Goal: Task Accomplishment & Management: Use online tool/utility

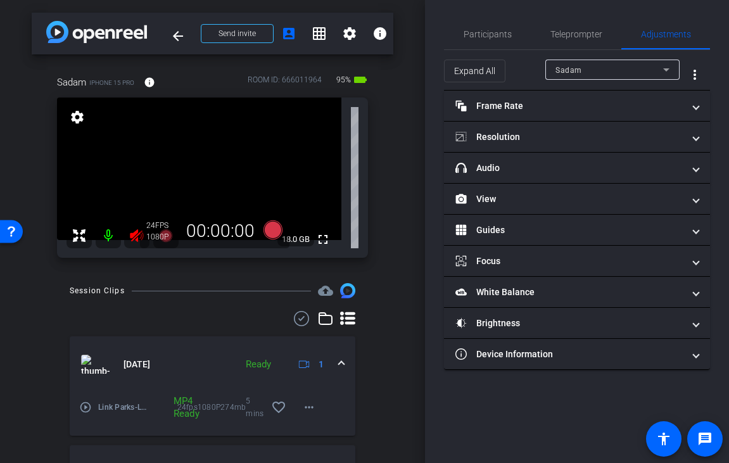
click at [418, 85] on div "arrow_back Link Parks Back to project Send invite account_box grid_on settings …" at bounding box center [212, 231] width 425 height 463
drag, startPoint x: 103, startPoint y: 234, endPoint x: 105, endPoint y: 244, distance: 10.2
click at [103, 234] on mat-icon at bounding box center [108, 235] width 25 height 25
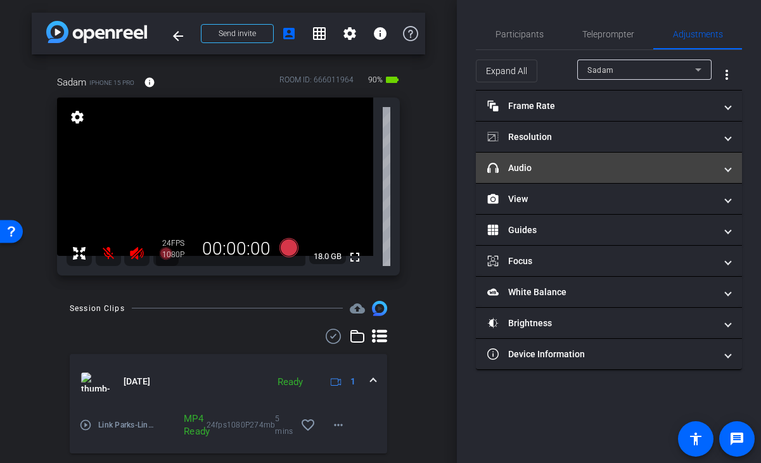
click at [570, 167] on mat-panel-title "headphone icon Audio" at bounding box center [601, 168] width 228 height 13
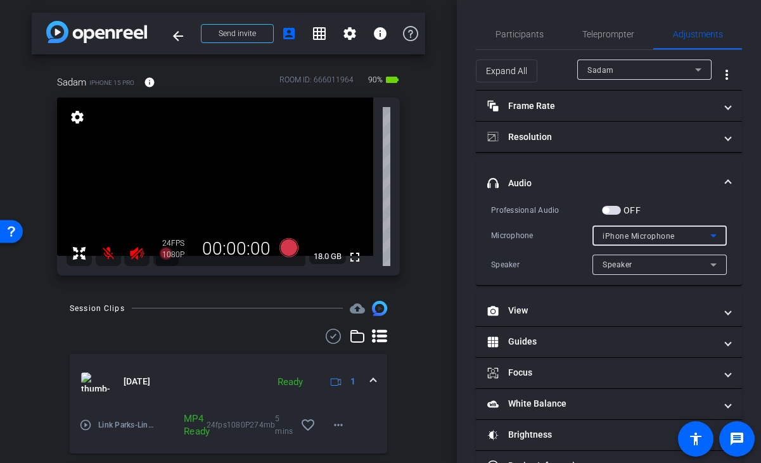
click at [654, 233] on span "iPhone Microphone" at bounding box center [639, 236] width 72 height 9
click at [691, 197] on div at bounding box center [380, 231] width 761 height 463
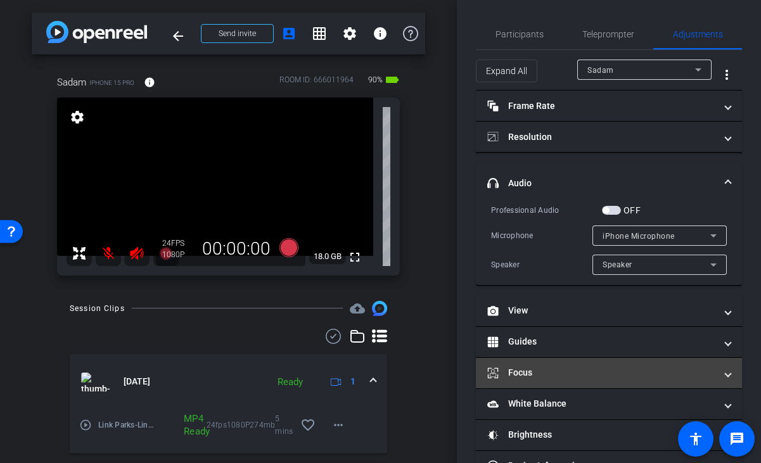
scroll to position [37, 0]
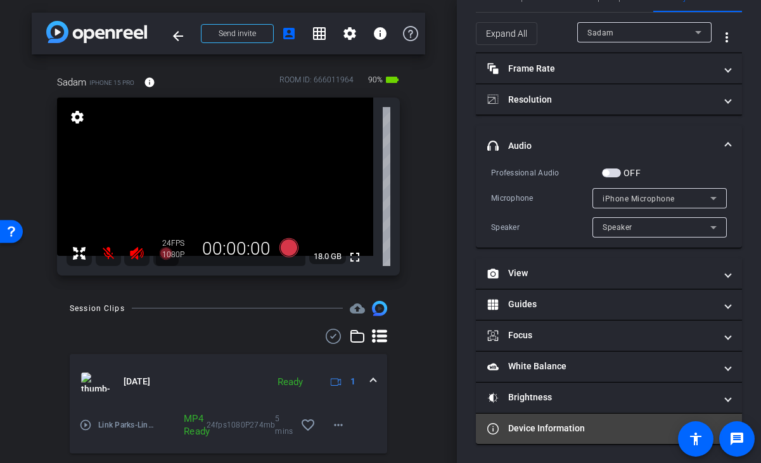
click at [574, 430] on mat-panel-title "Device Information" at bounding box center [601, 428] width 228 height 13
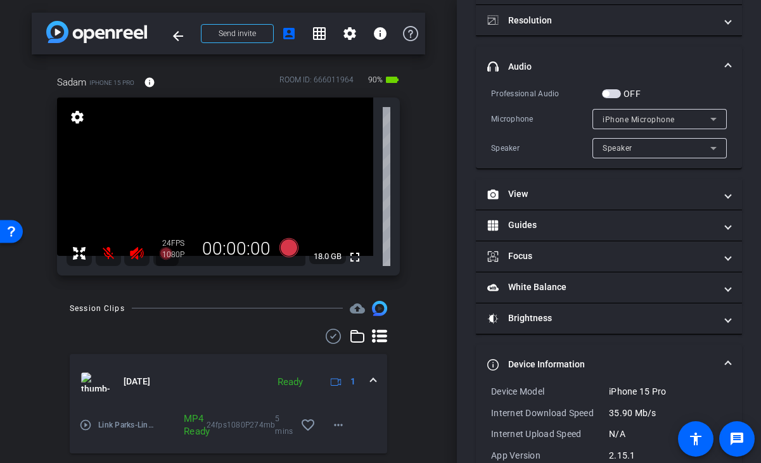
scroll to position [188, 0]
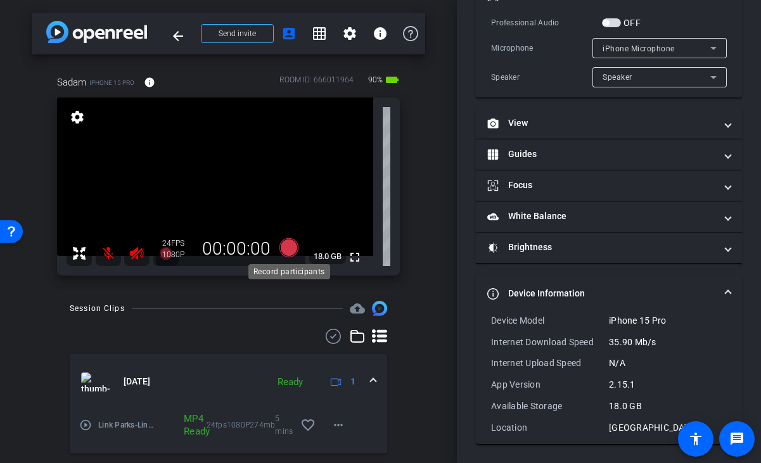
click at [286, 246] on icon at bounding box center [288, 247] width 19 height 19
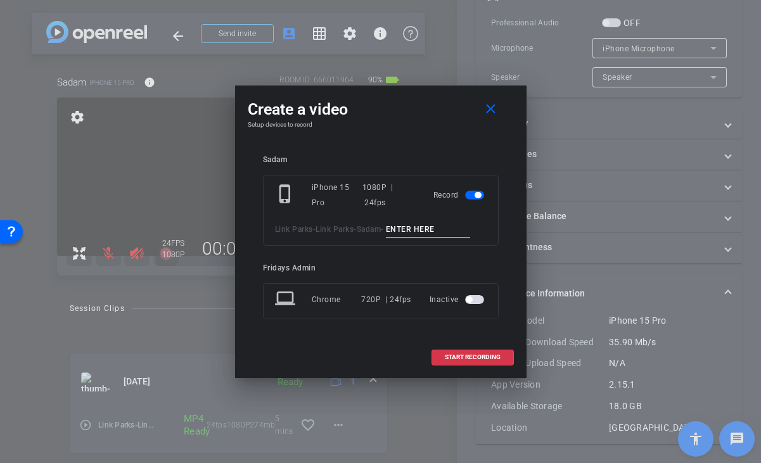
click at [294, 231] on span "Link Parks" at bounding box center [294, 229] width 38 height 9
click at [492, 101] on mat-icon "close" at bounding box center [491, 109] width 16 height 16
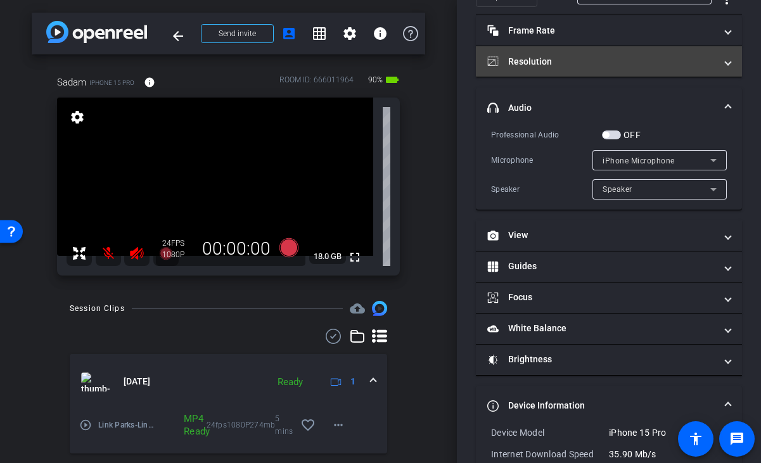
scroll to position [0, 0]
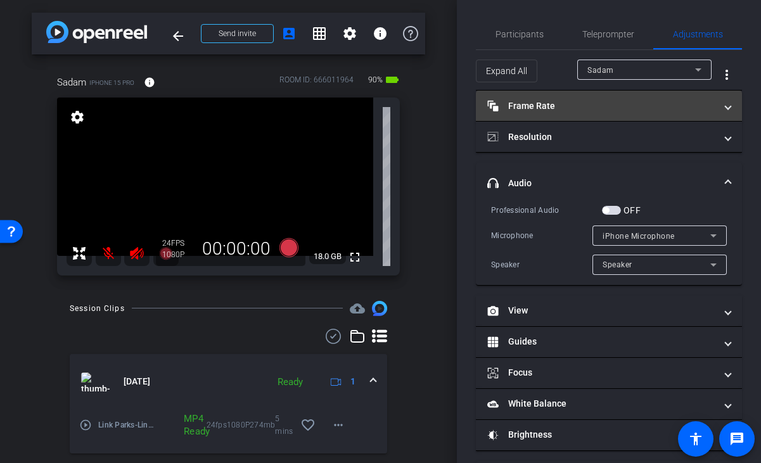
click at [570, 106] on mat-panel-title "Frame Rate Frame Rate" at bounding box center [601, 105] width 228 height 13
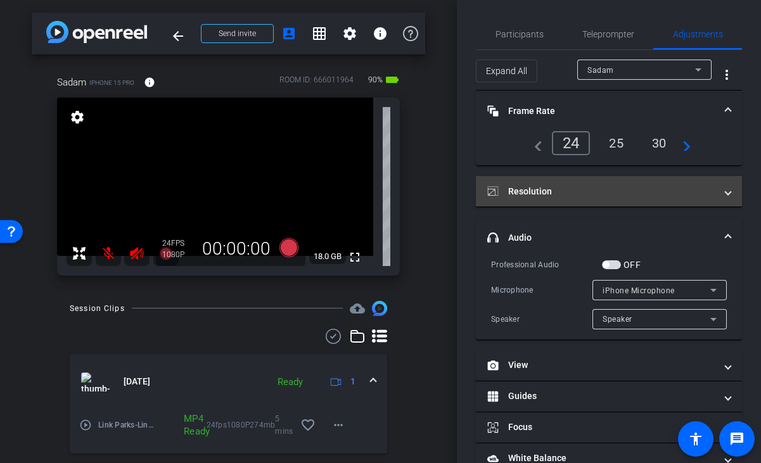
click at [577, 184] on mat-expansion-panel-header "Resolution" at bounding box center [609, 191] width 266 height 30
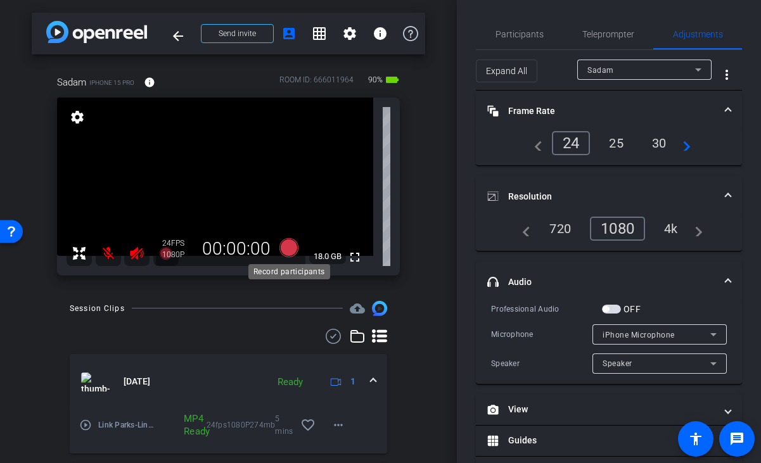
click at [286, 242] on icon at bounding box center [288, 247] width 19 height 19
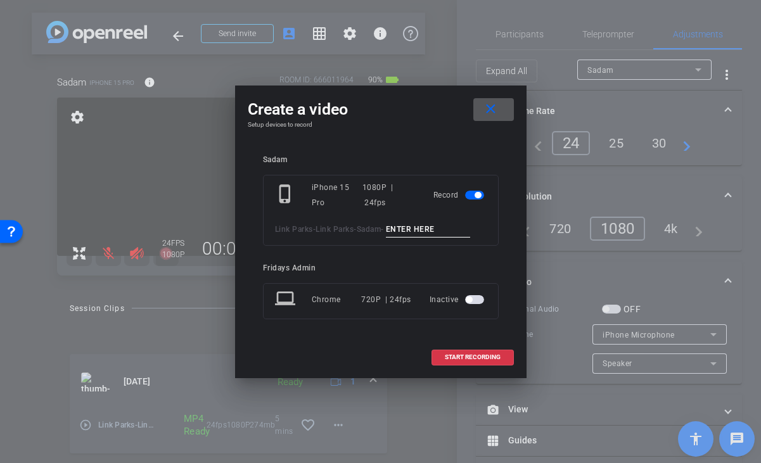
click at [432, 228] on input at bounding box center [428, 230] width 85 height 16
type input "COMPVIDE_TK1"
click at [466, 354] on span "START RECORDING" at bounding box center [473, 357] width 56 height 6
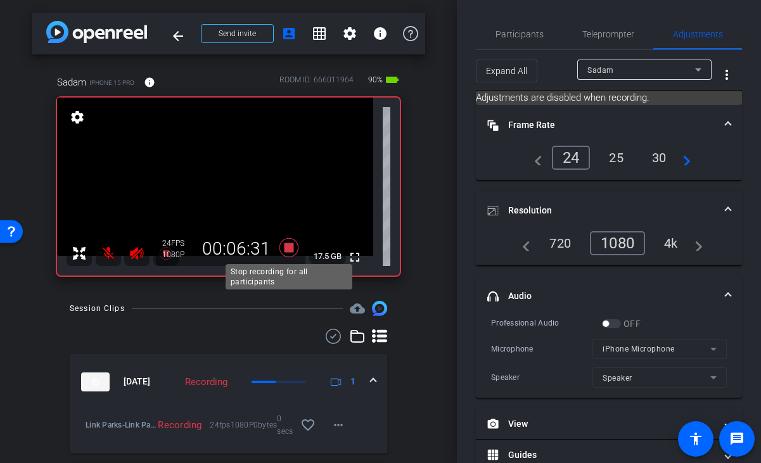
click at [290, 245] on icon at bounding box center [288, 247] width 19 height 19
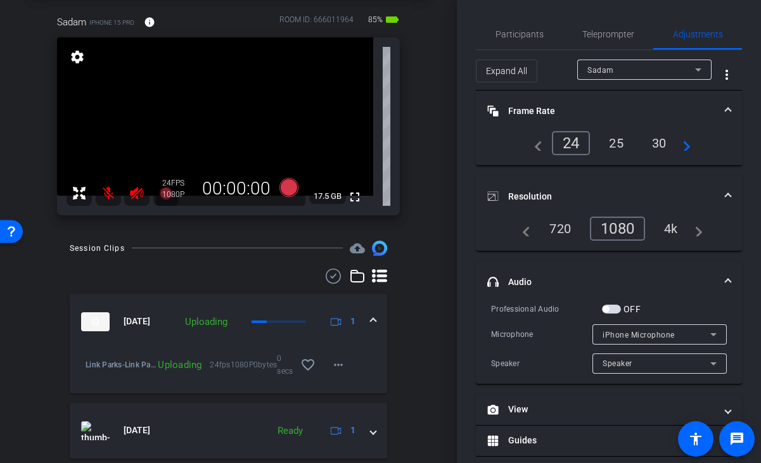
scroll to position [61, 0]
click at [340, 361] on mat-icon "more_horiz" at bounding box center [338, 363] width 15 height 15
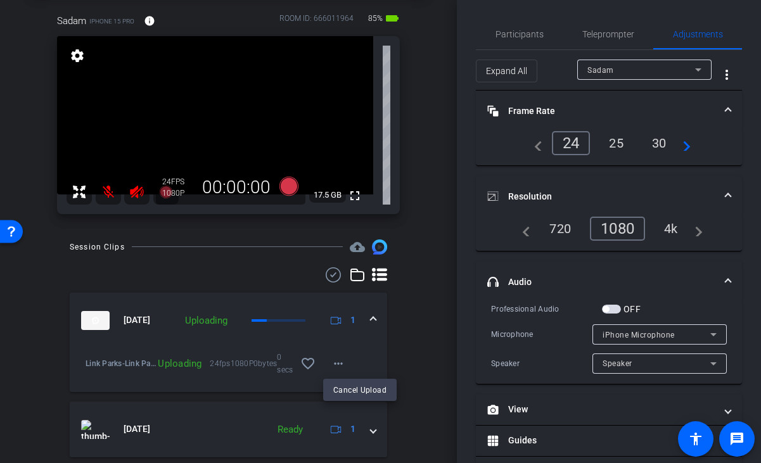
click at [415, 343] on div at bounding box center [380, 231] width 761 height 463
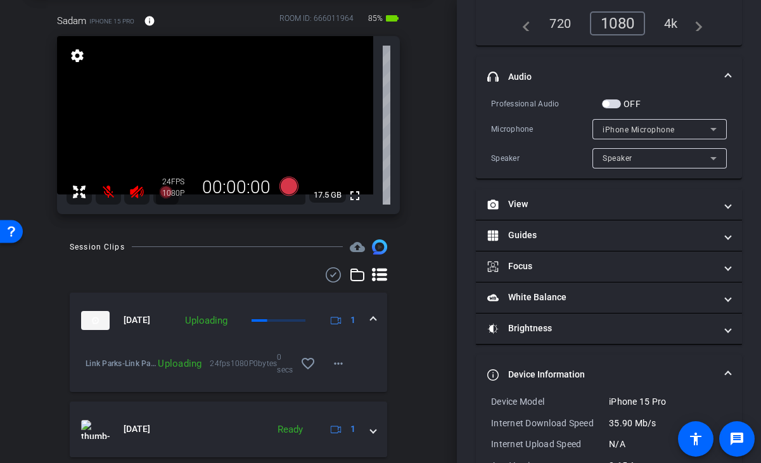
scroll to position [0, 0]
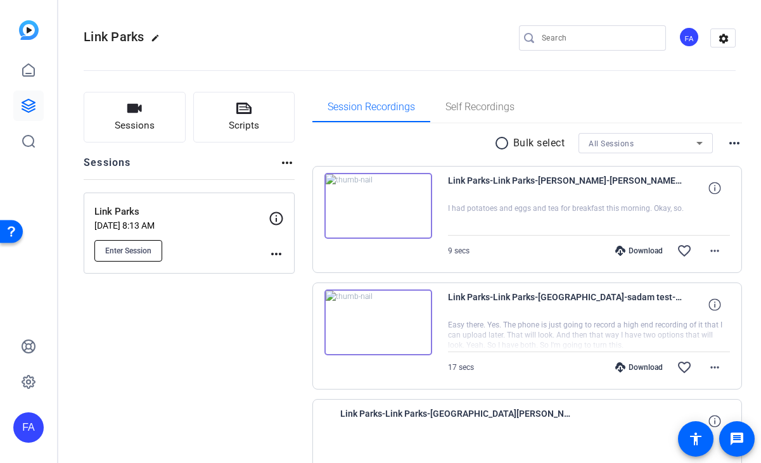
click at [133, 254] on span "Enter Session" at bounding box center [128, 251] width 46 height 10
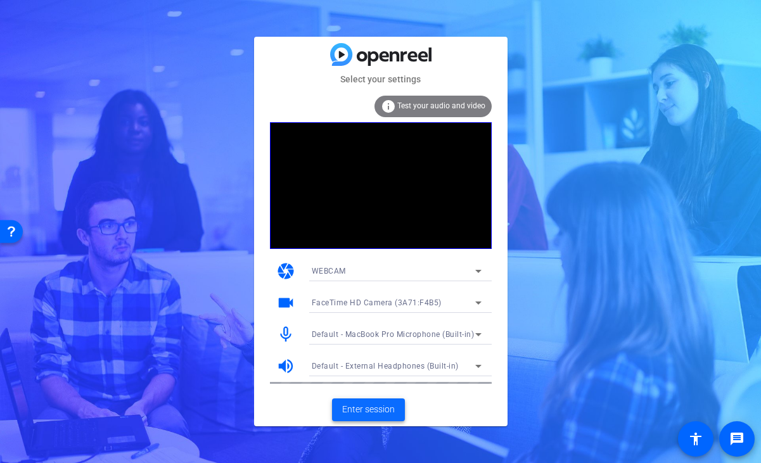
click at [358, 411] on span "Enter session" at bounding box center [368, 409] width 53 height 13
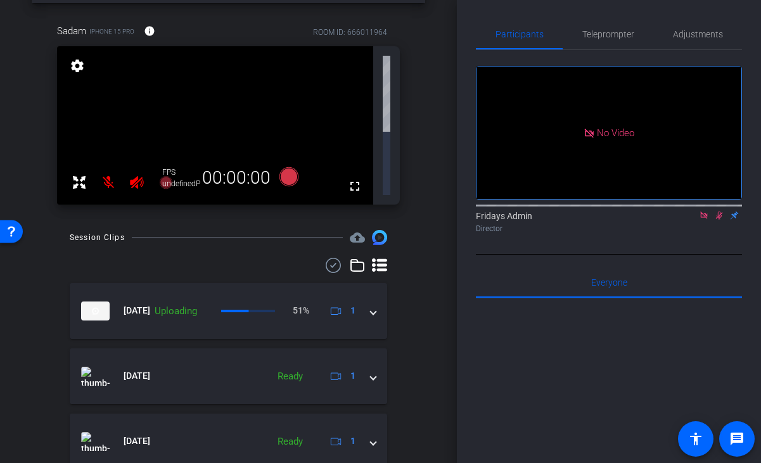
scroll to position [56, 0]
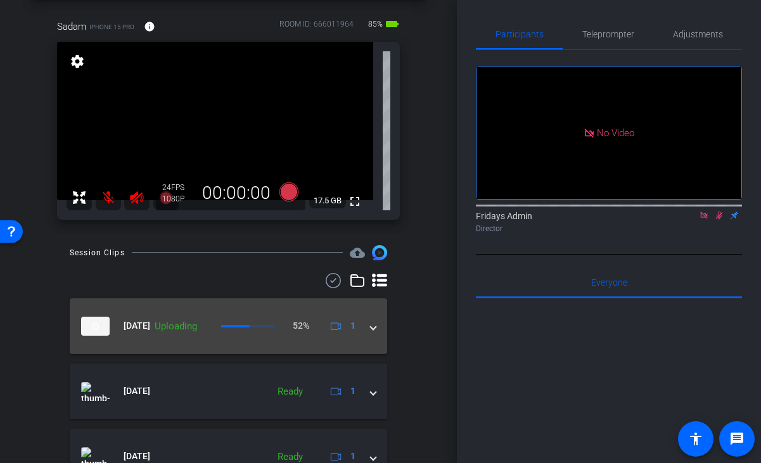
click at [374, 329] on span at bounding box center [373, 325] width 5 height 13
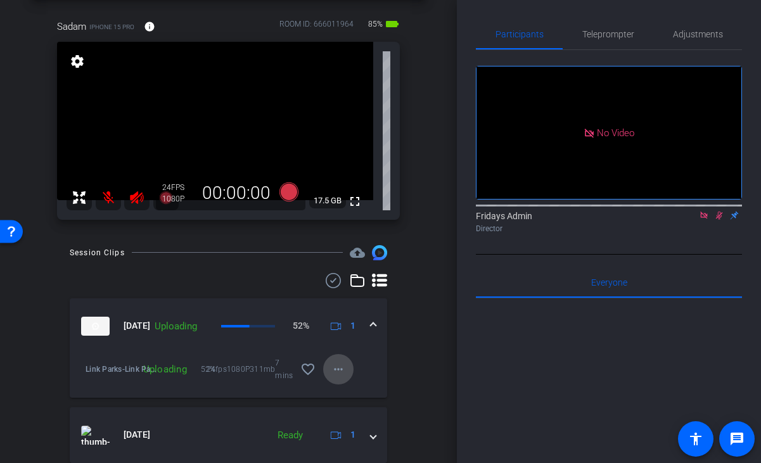
click at [333, 369] on mat-icon "more_horiz" at bounding box center [338, 369] width 15 height 15
drag, startPoint x: 372, startPoint y: 325, endPoint x: 411, endPoint y: 310, distance: 41.5
click at [374, 325] on div at bounding box center [380, 231] width 761 height 463
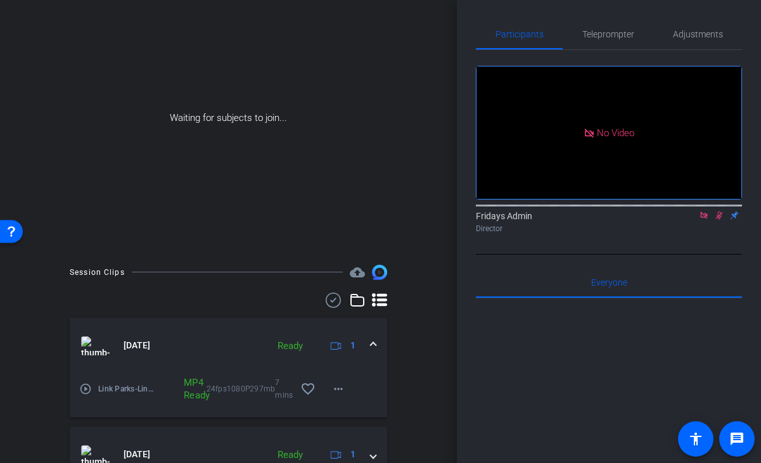
scroll to position [105, 0]
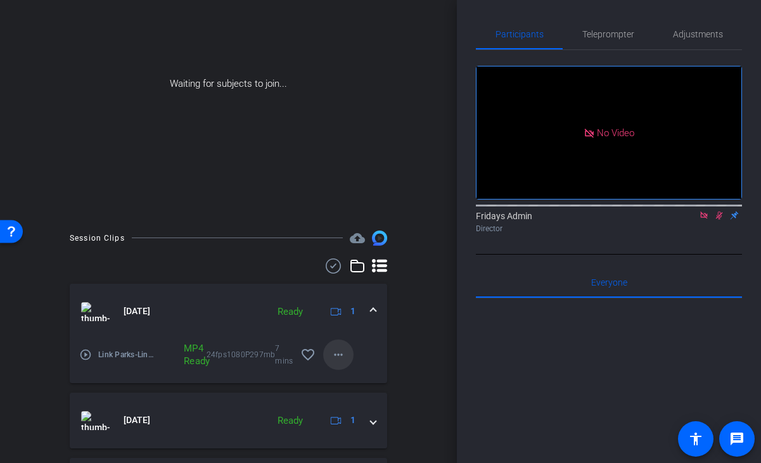
click at [343, 359] on mat-icon "more_horiz" at bounding box center [338, 354] width 15 height 15
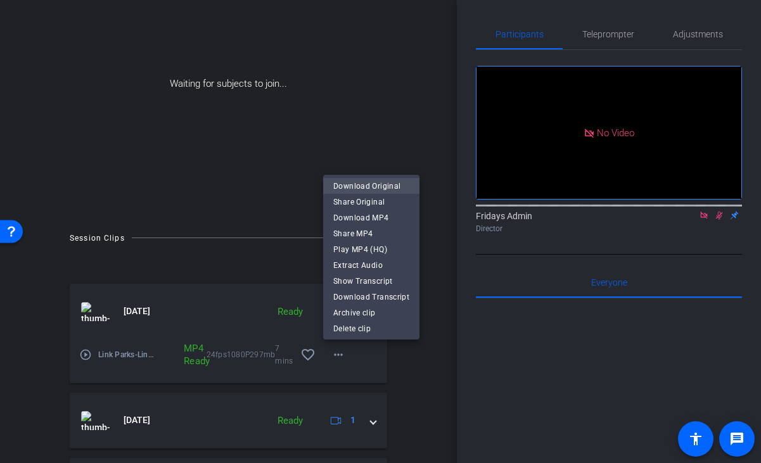
click at [369, 184] on span "Download Original" at bounding box center [371, 186] width 76 height 15
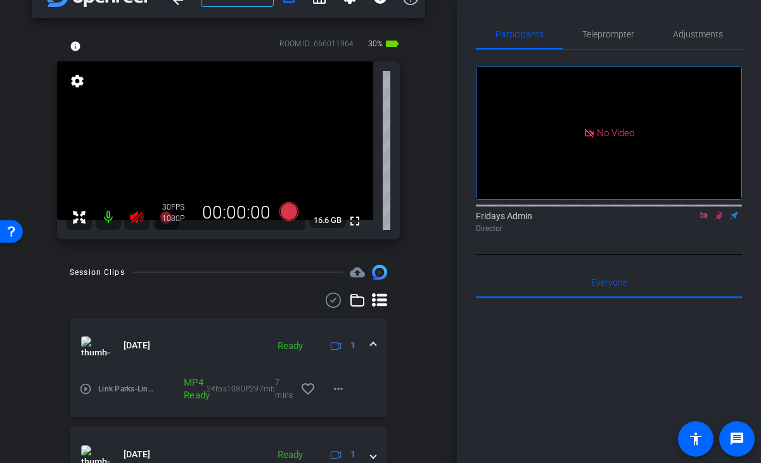
scroll to position [32, 0]
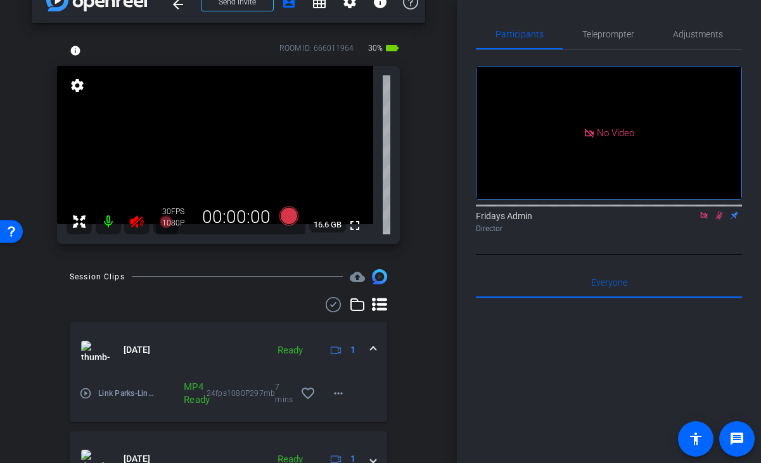
click at [106, 219] on mat-icon at bounding box center [108, 221] width 25 height 25
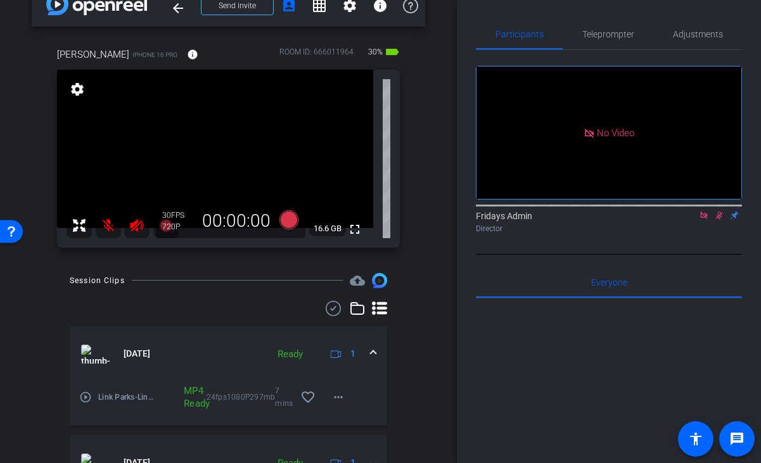
scroll to position [0, 0]
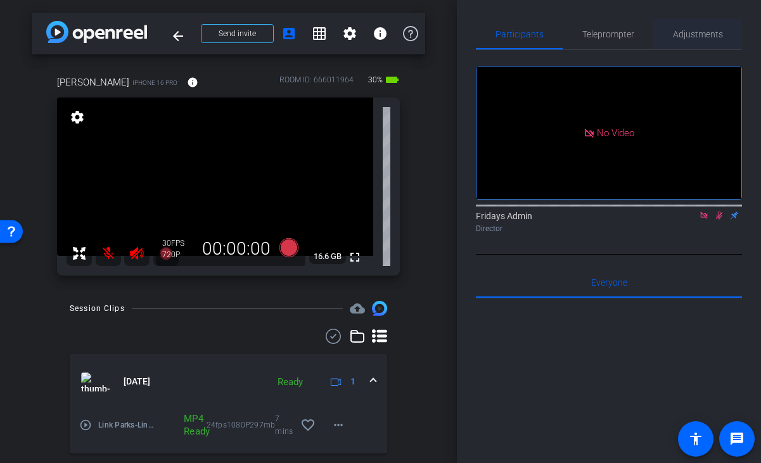
click at [698, 35] on span "Adjustments" at bounding box center [698, 34] width 50 height 9
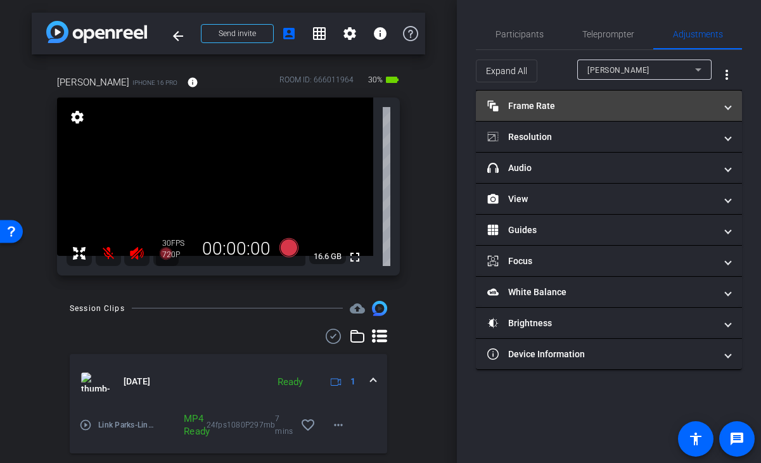
click at [544, 113] on mat-expansion-panel-header "Frame Rate Frame Rate" at bounding box center [609, 106] width 266 height 30
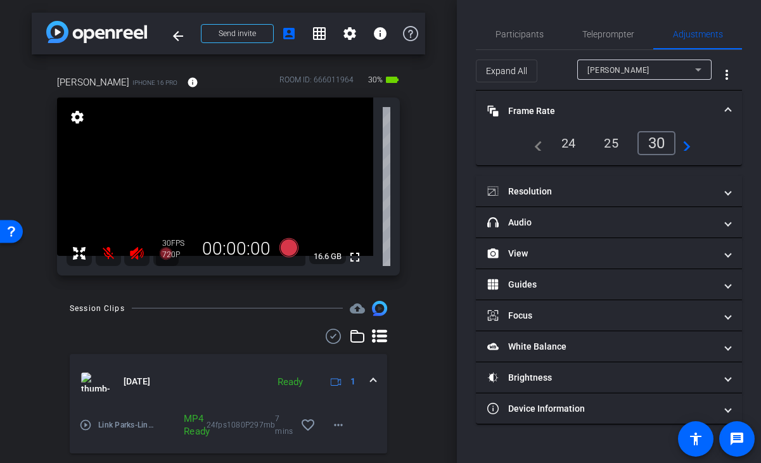
drag, startPoint x: 567, startPoint y: 143, endPoint x: 561, endPoint y: 154, distance: 12.8
click at [568, 143] on div "24" at bounding box center [569, 143] width 34 height 22
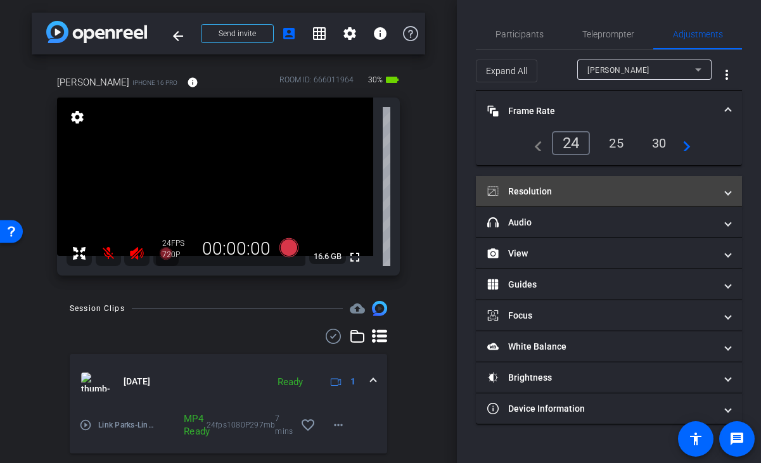
click at [542, 196] on mat-panel-title "Resolution" at bounding box center [601, 191] width 228 height 13
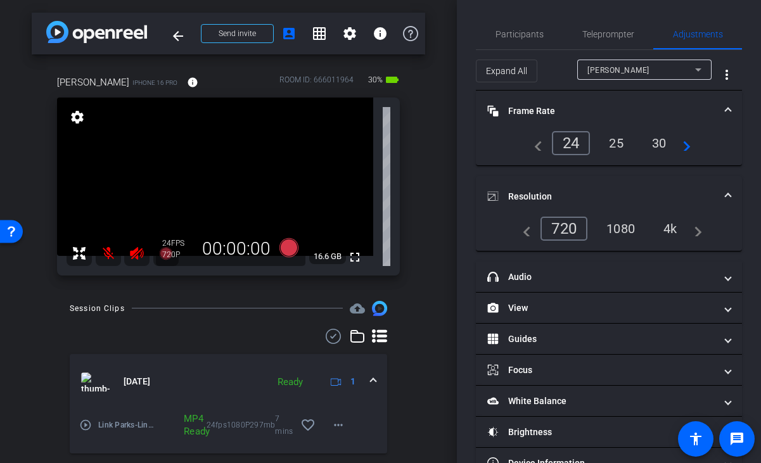
click at [624, 228] on div "1080" at bounding box center [621, 229] width 48 height 22
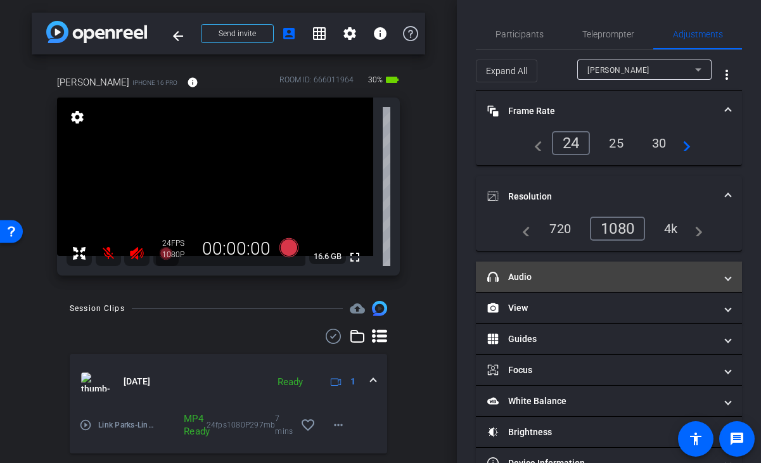
scroll to position [35, 0]
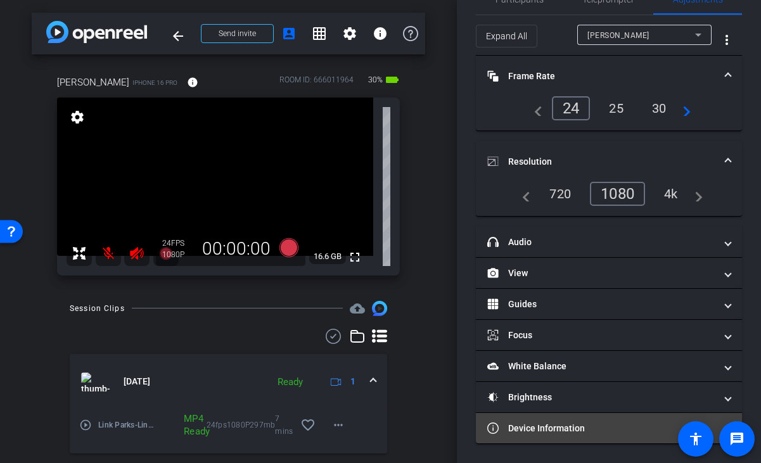
click at [582, 422] on mat-panel-title "Device Information" at bounding box center [601, 428] width 228 height 13
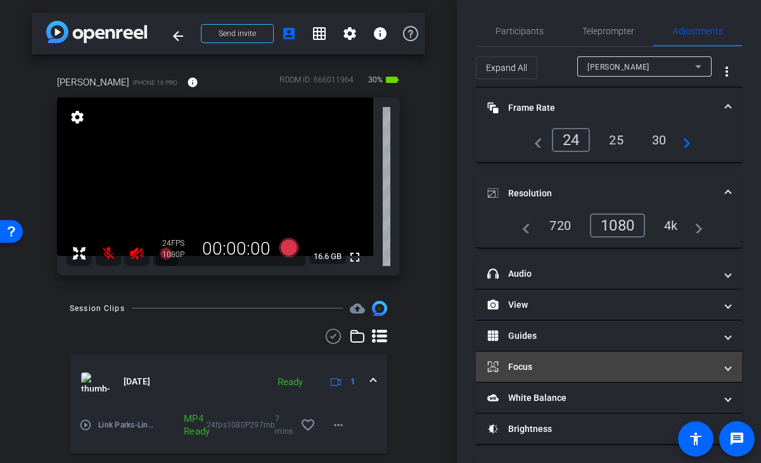
scroll to position [0, 0]
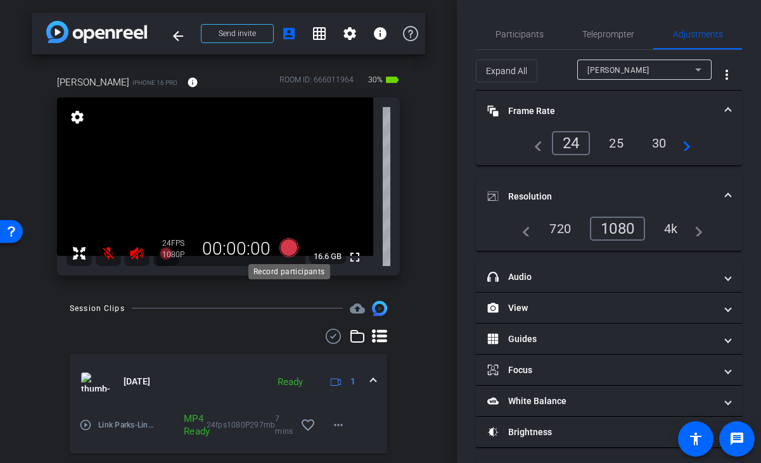
click at [286, 248] on icon at bounding box center [288, 247] width 19 height 19
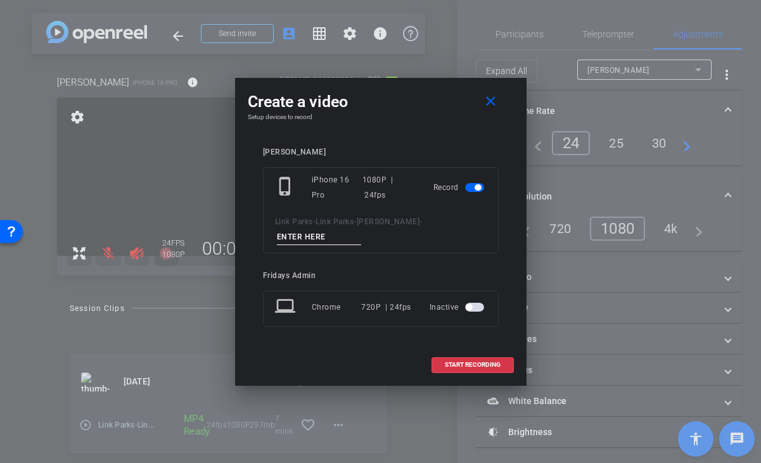
click at [293, 238] on input at bounding box center [319, 237] width 85 height 16
type input "FB_TAKE1"
drag, startPoint x: 455, startPoint y: 361, endPoint x: 453, endPoint y: 370, distance: 9.1
click at [455, 362] on span "START RECORDING" at bounding box center [473, 365] width 56 height 6
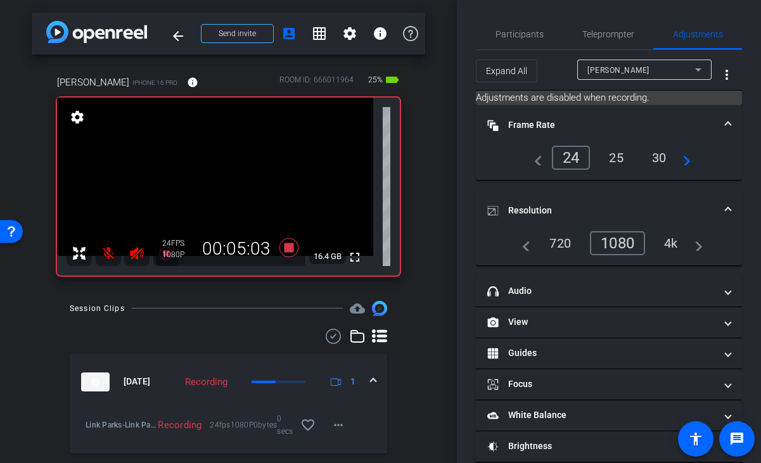
scroll to position [199, 0]
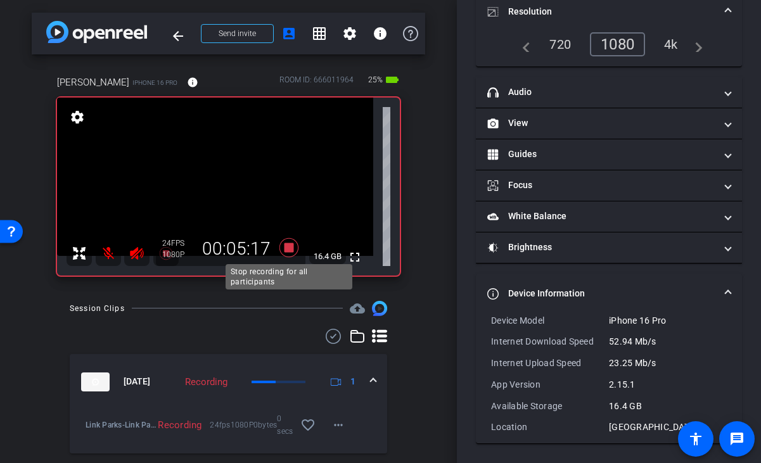
click at [289, 246] on icon at bounding box center [288, 247] width 19 height 19
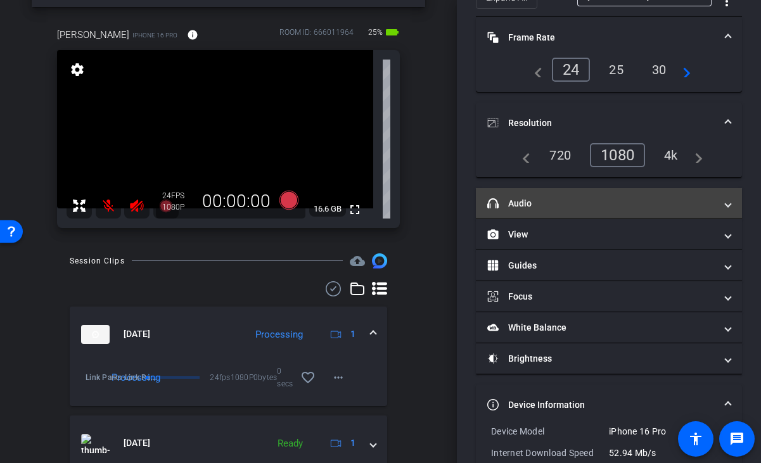
scroll to position [73, 0]
click at [563, 198] on mat-panel-title "headphone icon Audio" at bounding box center [601, 204] width 228 height 13
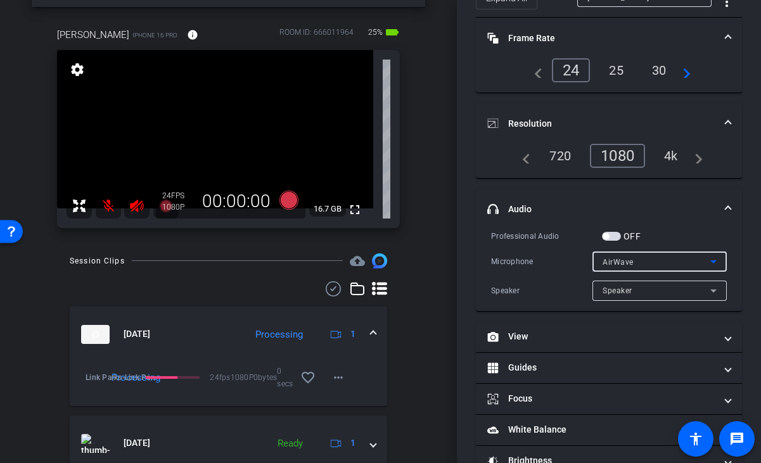
click at [636, 260] on div "AirWave" at bounding box center [657, 262] width 108 height 16
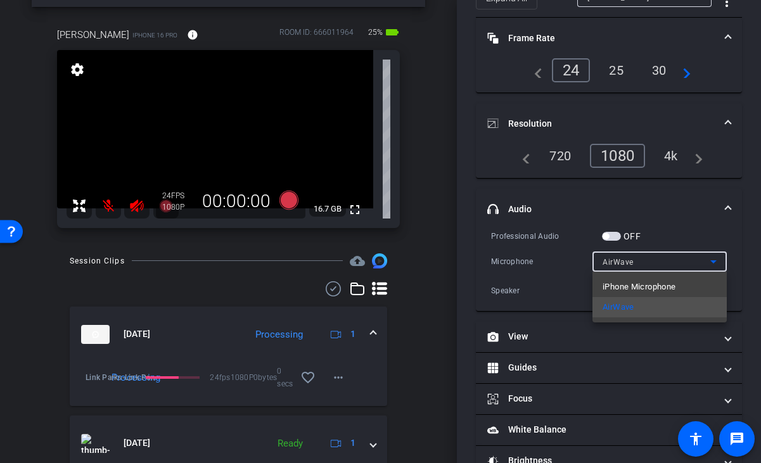
drag, startPoint x: 671, startPoint y: 232, endPoint x: 660, endPoint y: 235, distance: 11.2
click at [671, 231] on div at bounding box center [380, 231] width 761 height 463
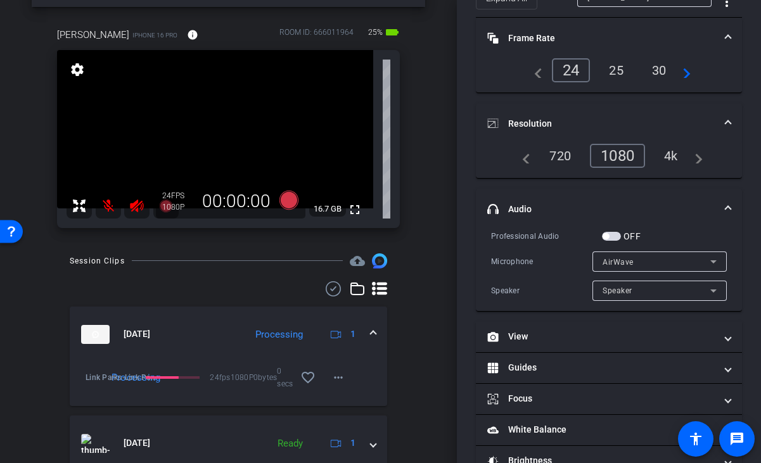
click at [637, 260] on div "AirWave" at bounding box center [657, 262] width 108 height 16
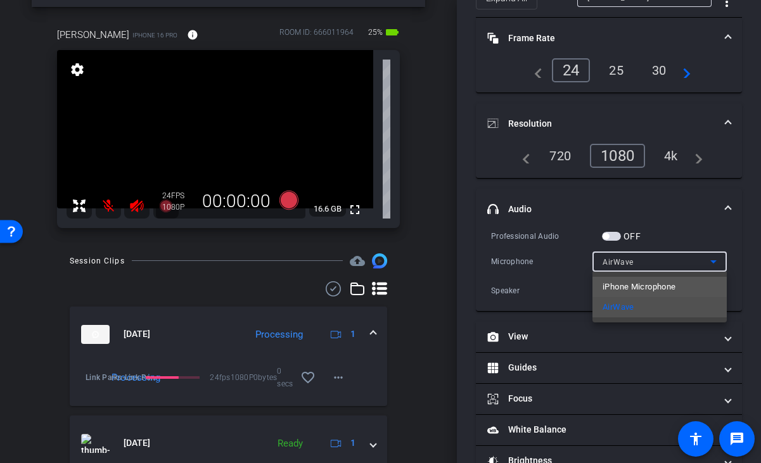
drag, startPoint x: 634, startPoint y: 286, endPoint x: 661, endPoint y: 255, distance: 41.8
click at [634, 286] on span "iPhone Microphone" at bounding box center [639, 286] width 73 height 15
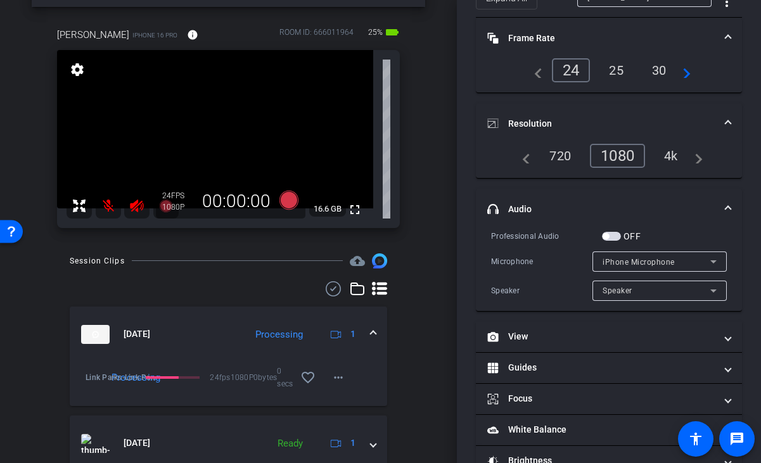
click at [663, 225] on mat-expansion-panel-header "headphone icon Audio" at bounding box center [609, 209] width 266 height 41
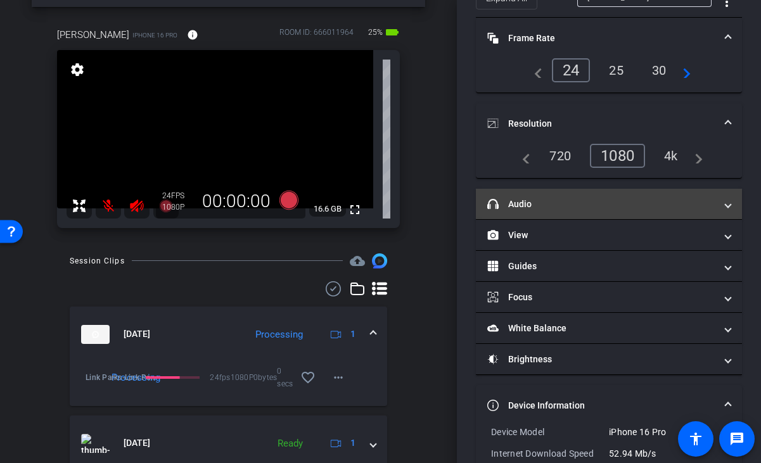
click at [641, 202] on mat-panel-title "headphone icon Audio" at bounding box center [601, 204] width 228 height 13
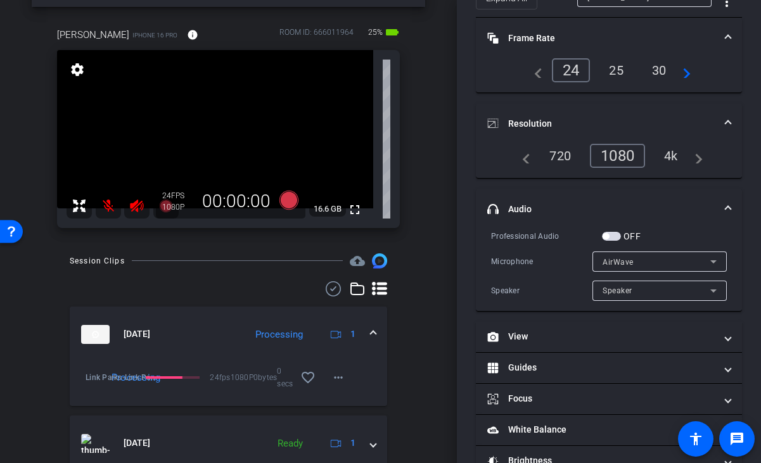
click at [609, 237] on span "button" at bounding box center [606, 236] width 6 height 6
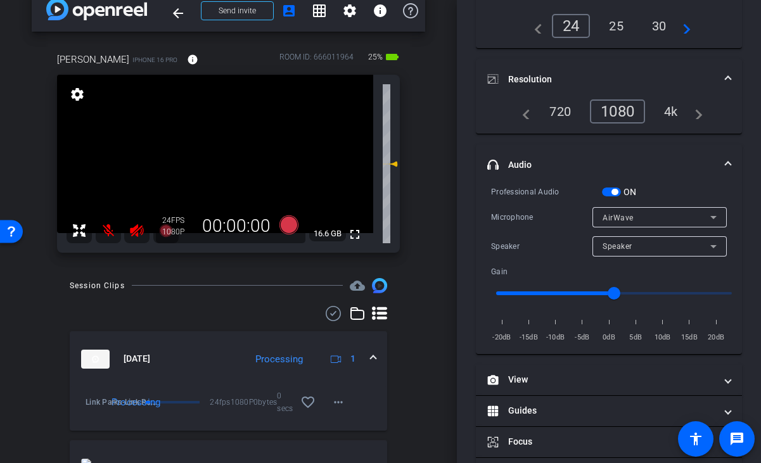
scroll to position [18, 0]
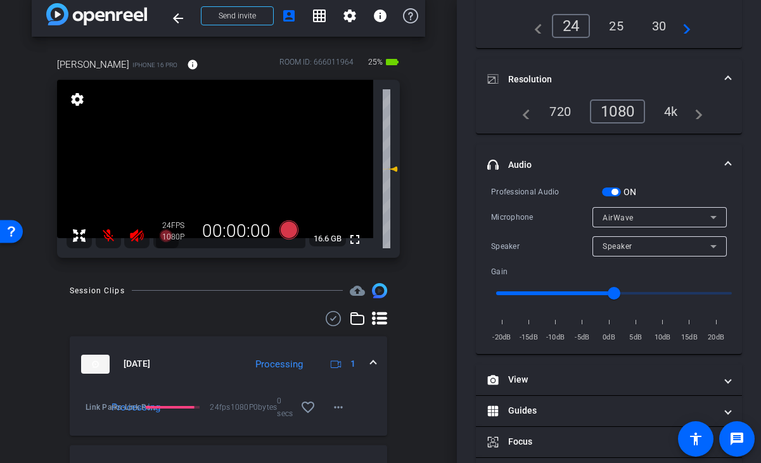
click at [105, 234] on mat-icon at bounding box center [108, 235] width 25 height 25
click at [106, 236] on mat-icon at bounding box center [108, 235] width 25 height 25
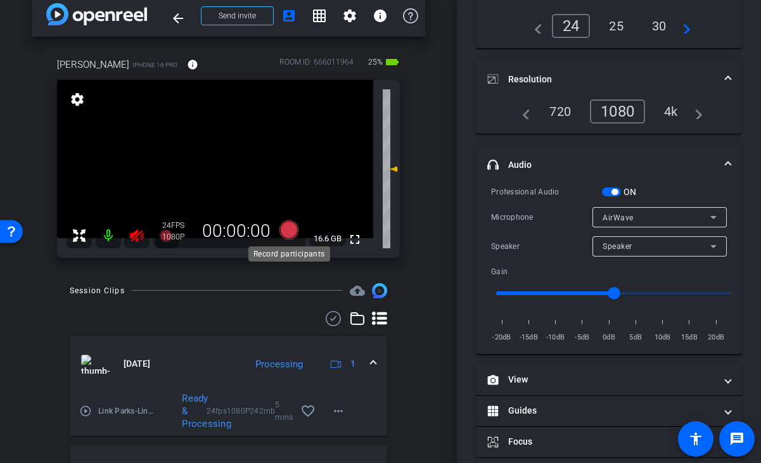
click at [291, 230] on icon at bounding box center [288, 230] width 19 height 19
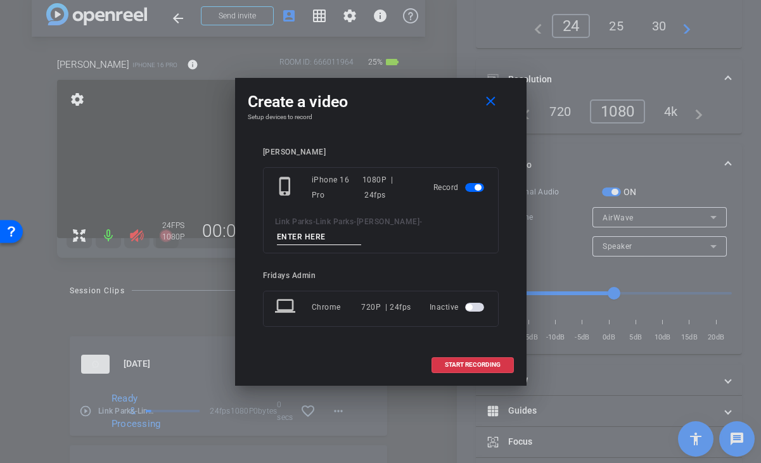
click at [311, 235] on input at bounding box center [319, 237] width 85 height 16
type input "take2"
click at [494, 371] on span at bounding box center [472, 365] width 81 height 30
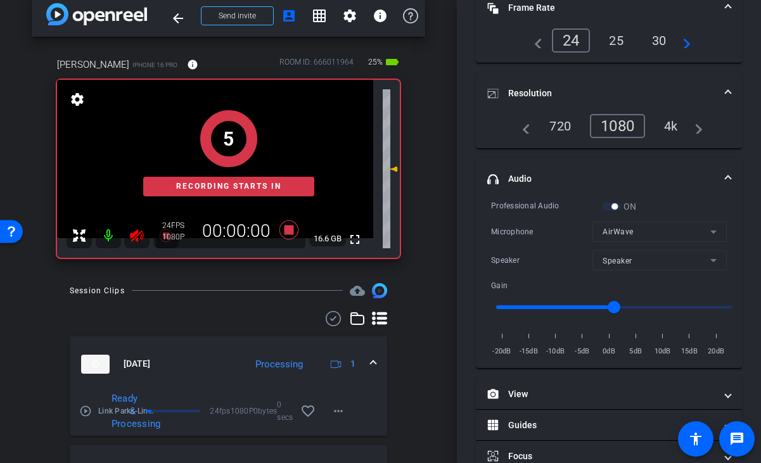
scroll to position [131, 0]
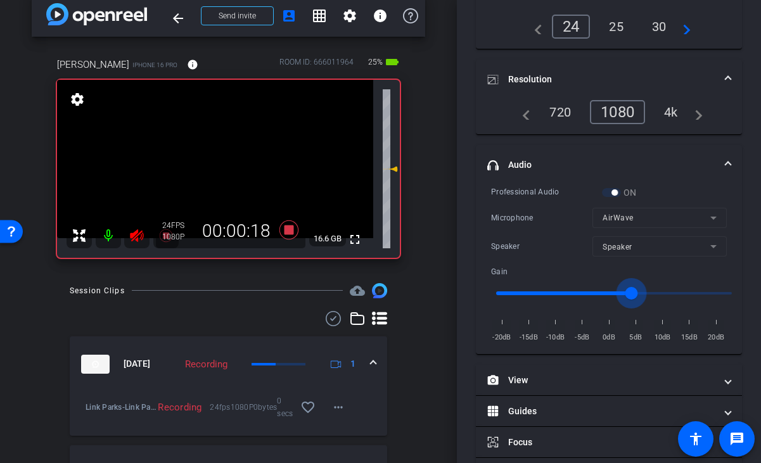
drag, startPoint x: 624, startPoint y: 291, endPoint x: 632, endPoint y: 293, distance: 9.0
type input "3"
click at [632, 293] on input "range" at bounding box center [614, 293] width 262 height 28
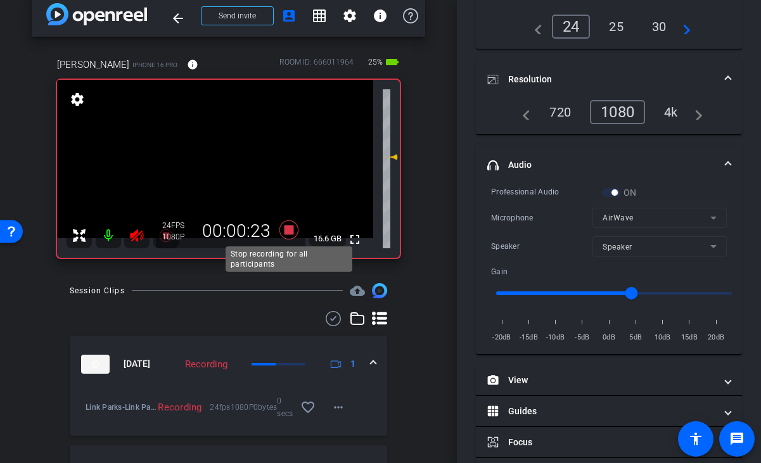
click at [285, 230] on icon at bounding box center [288, 230] width 19 height 19
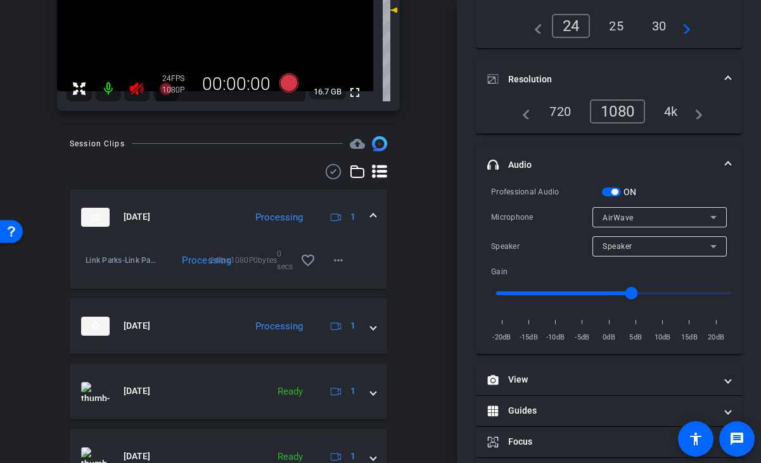
scroll to position [167, 0]
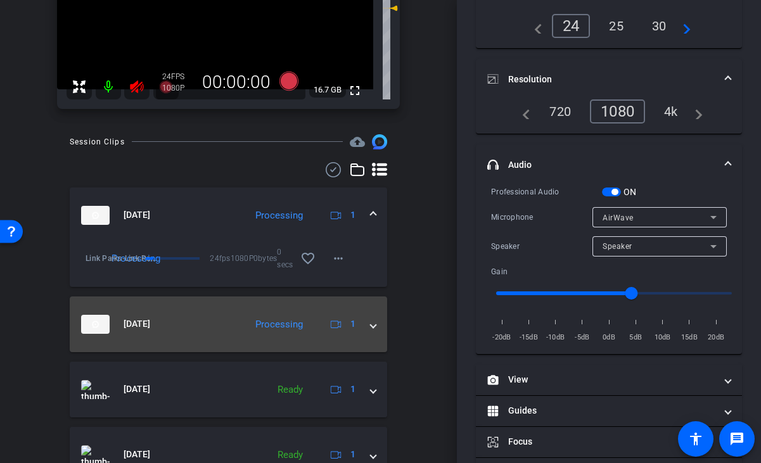
click at [371, 329] on span at bounding box center [373, 323] width 5 height 13
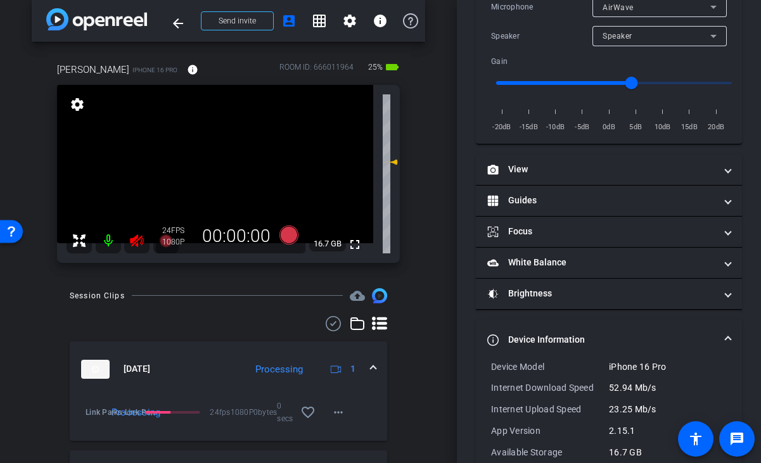
scroll to position [374, 0]
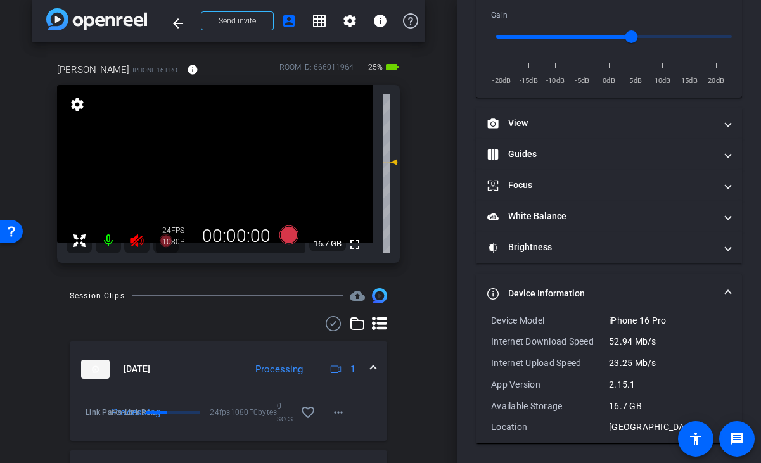
click at [722, 290] on span "Device Information" at bounding box center [606, 293] width 238 height 13
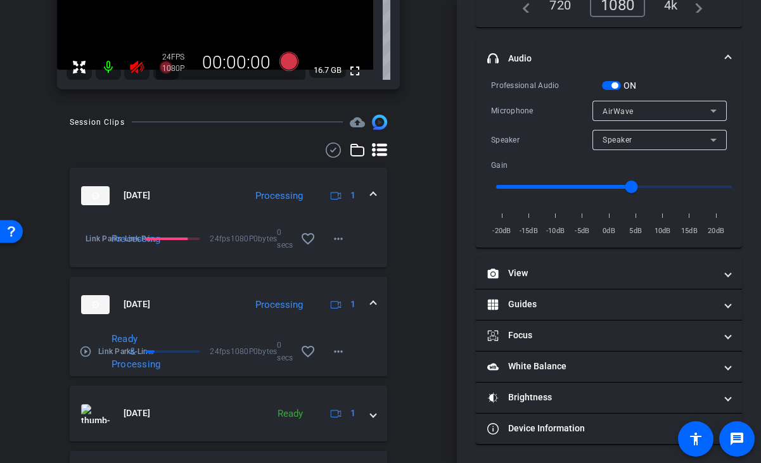
scroll to position [208, 0]
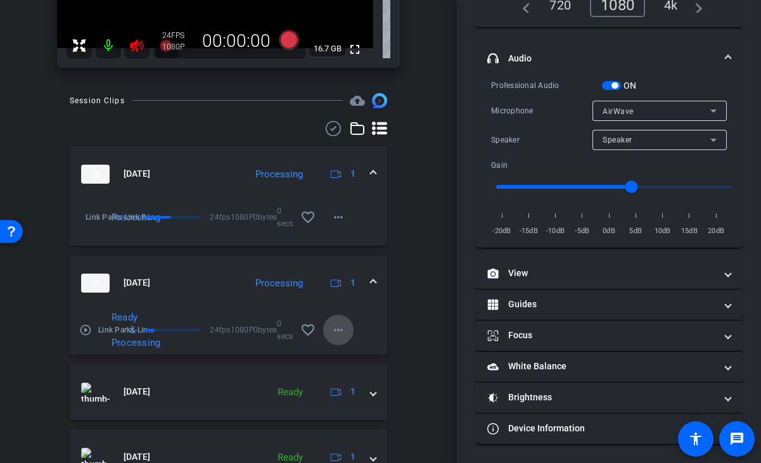
click at [338, 333] on mat-icon "more_horiz" at bounding box center [338, 330] width 15 height 15
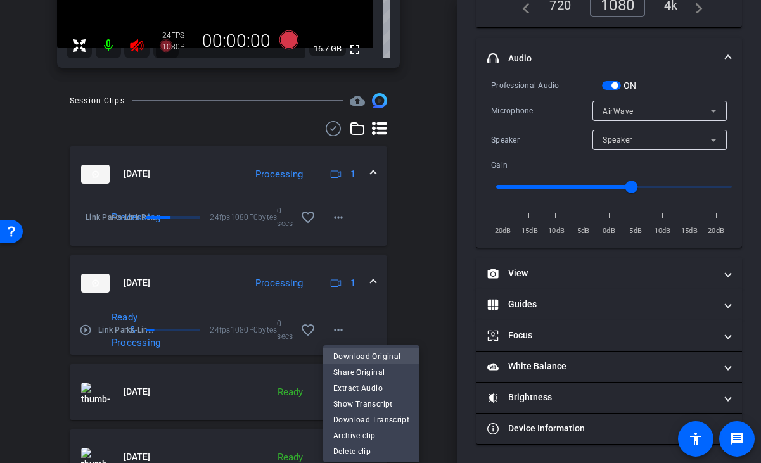
click at [347, 354] on span "Download Original" at bounding box center [371, 356] width 76 height 15
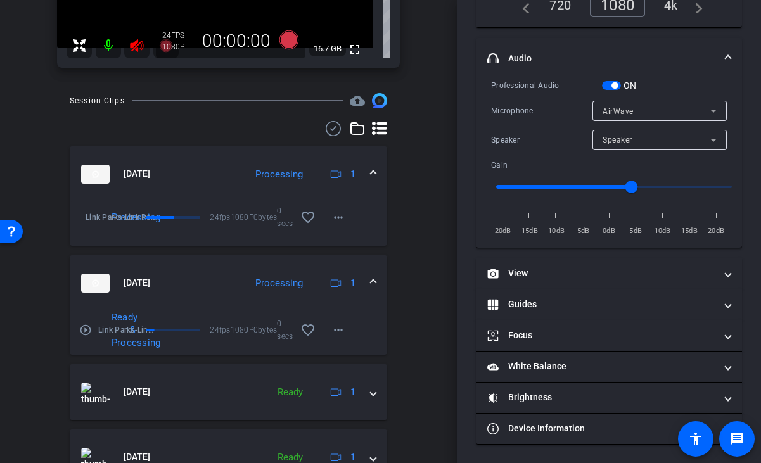
click at [412, 222] on div "Session Clips cloud_upload Aug 12, 2025 Processing 1 Link Parks-Link Parks-Jenn…" at bounding box center [229, 409] width 394 height 633
click at [339, 214] on mat-icon "more_horiz" at bounding box center [338, 217] width 15 height 15
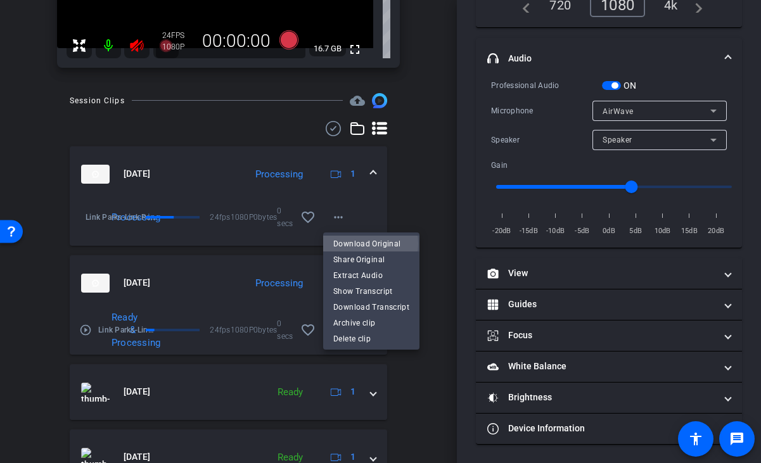
click at [360, 244] on span "Download Original" at bounding box center [371, 243] width 76 height 15
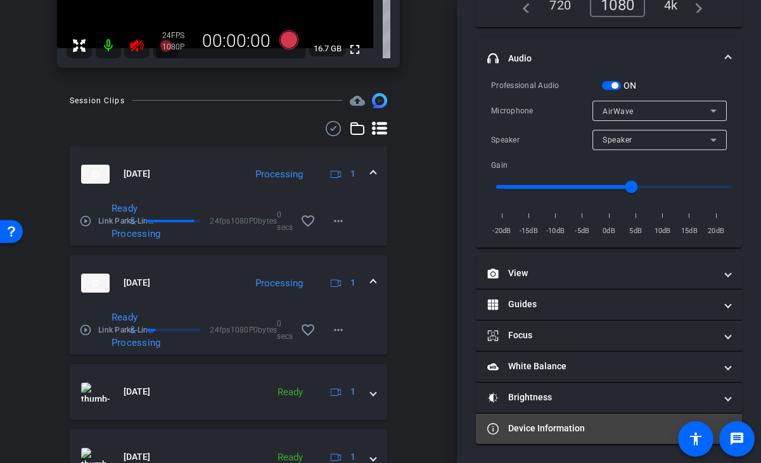
click at [572, 423] on mat-panel-title "Device Information" at bounding box center [601, 428] width 228 height 13
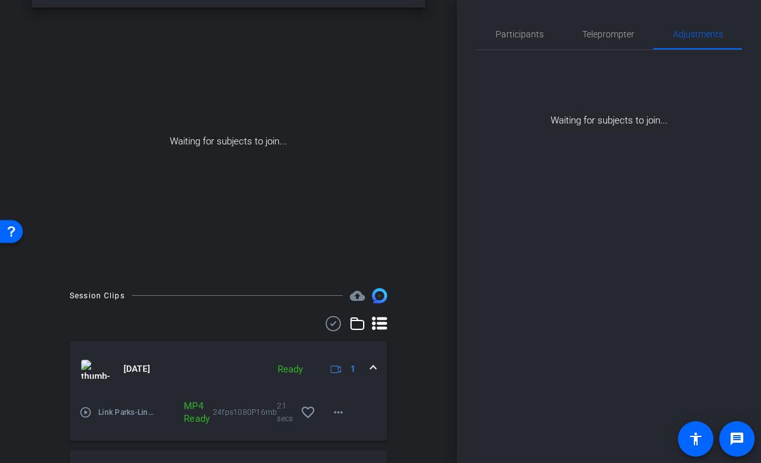
scroll to position [0, 0]
